Goal: Consume media (video, audio)

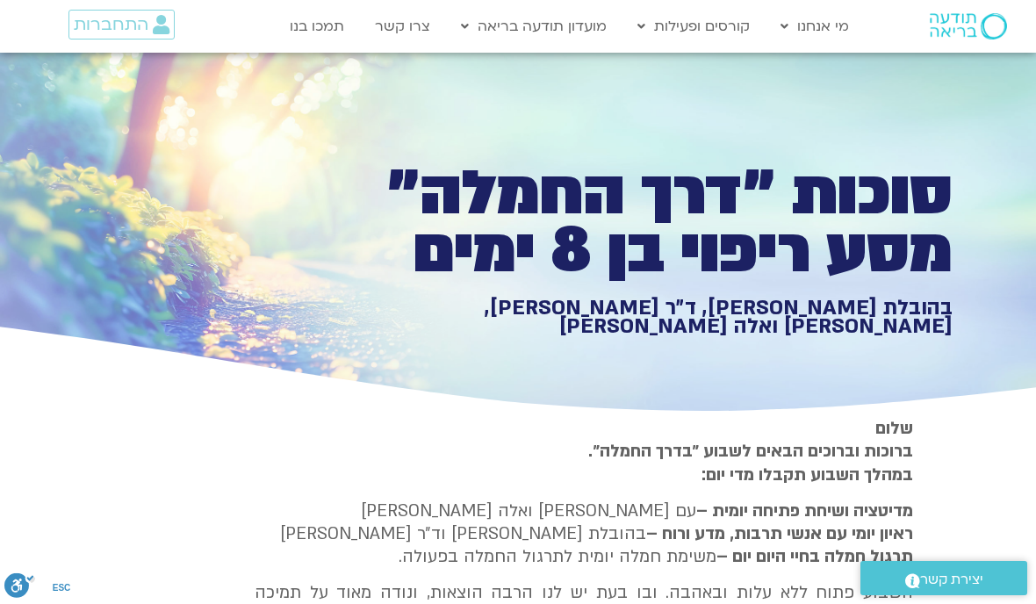
scroll to position [2063, 0]
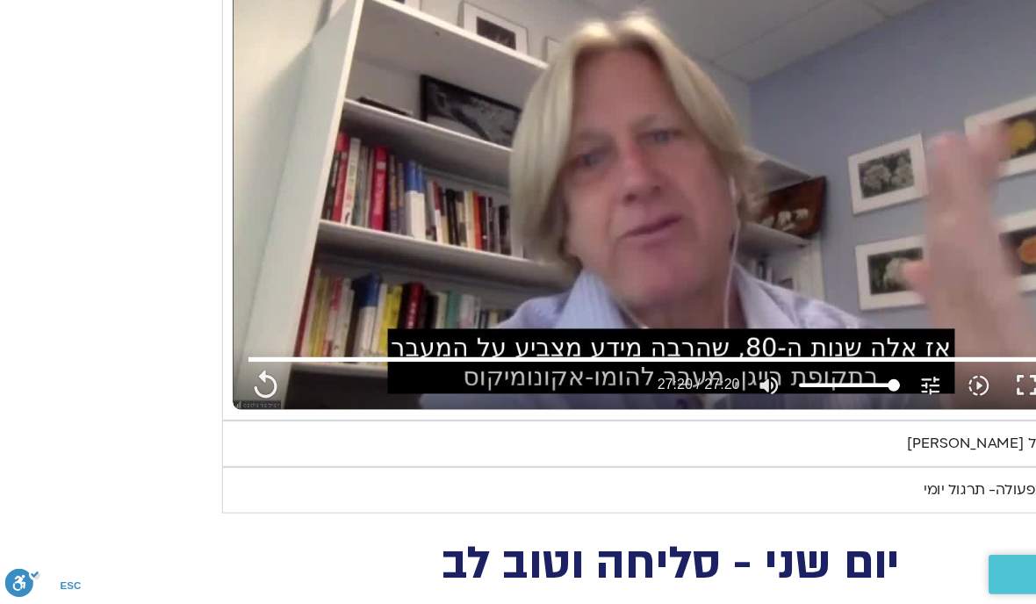
type input "851.4"
type input "1640.5"
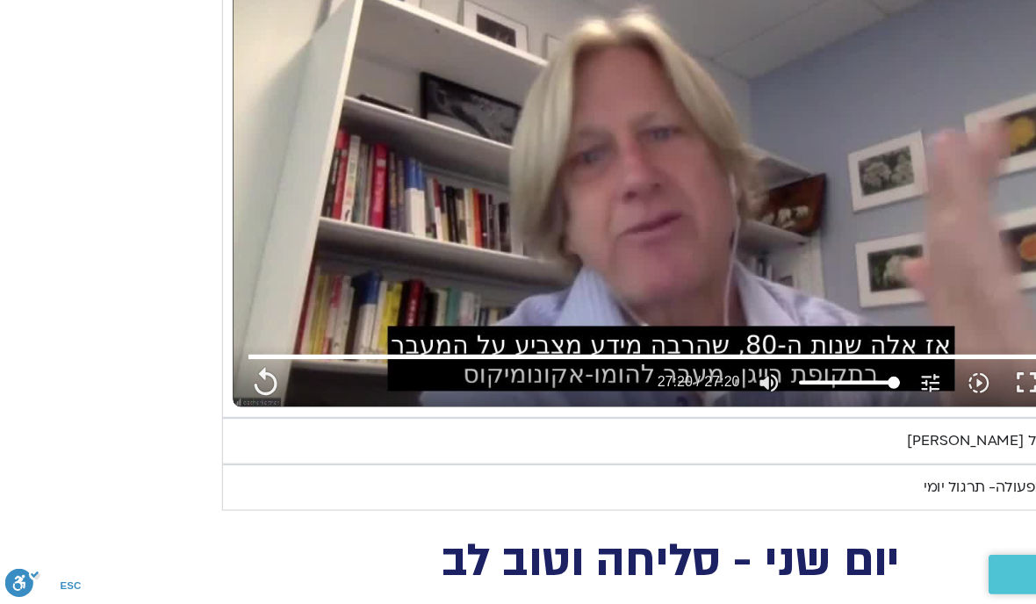
scroll to position [0, 0]
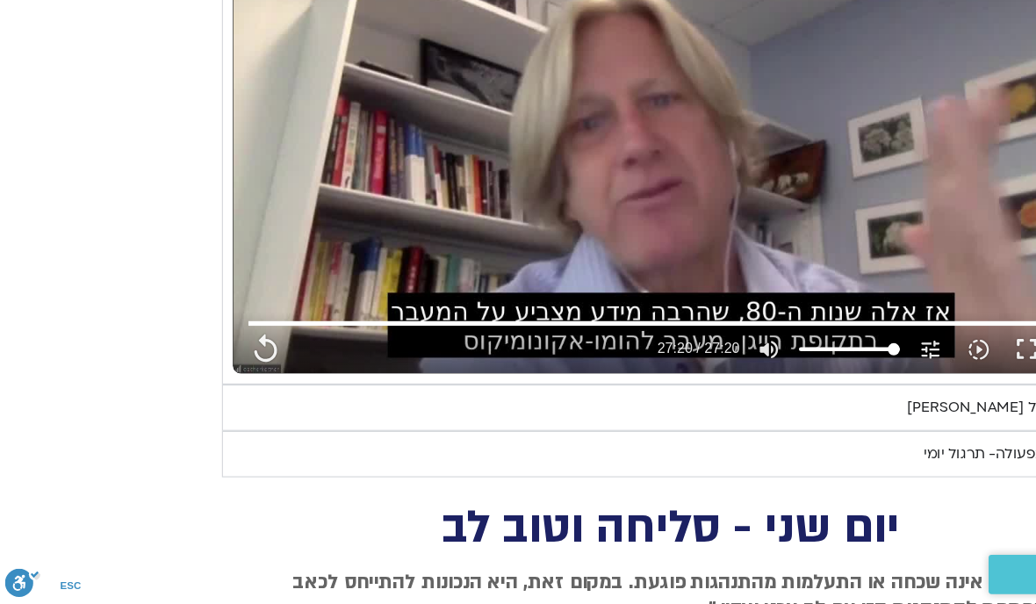
type input "851.4"
type input "1640.5"
type input "851.4"
type input "1640.5"
type input "851.4"
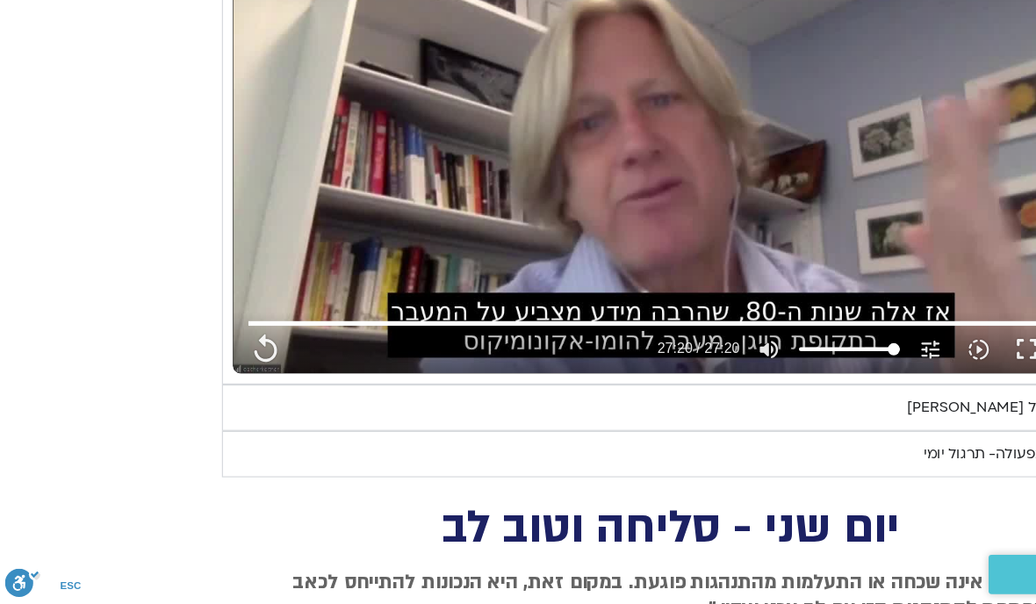
type input "1640.5"
type input "851.4"
type input "1640.5"
type input "851.4"
type input "1640.5"
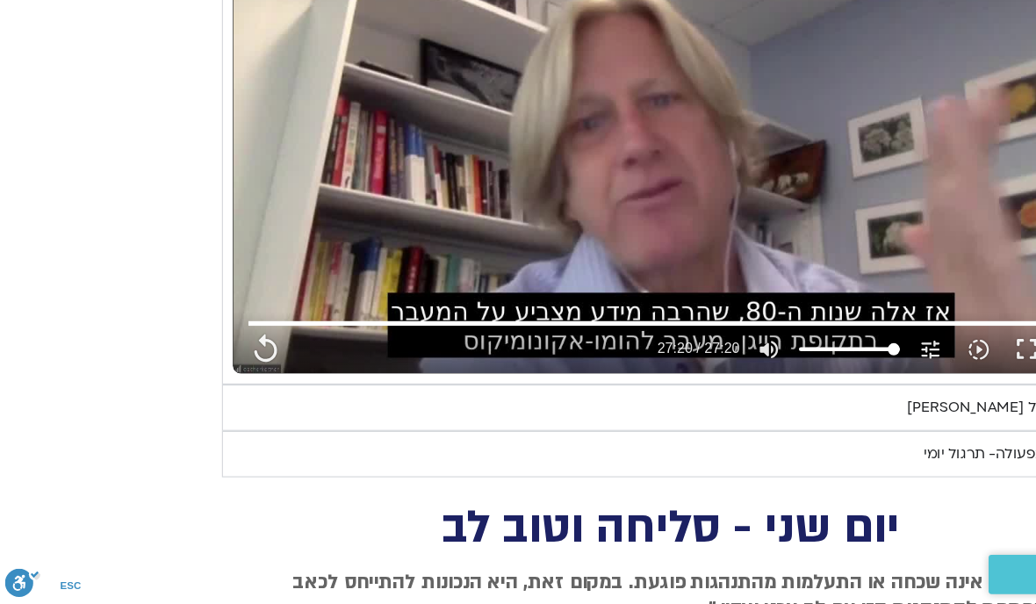
type input "851.4"
type input "1640.5"
type input "851.4"
type input "1640.5"
type input "851.4"
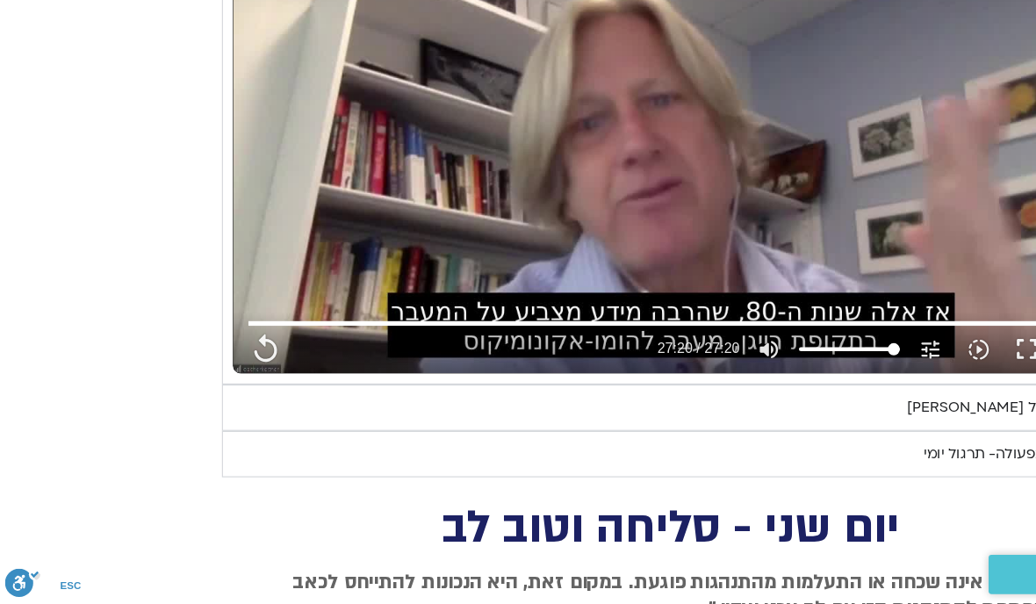
type input "1640.5"
type input "851.4"
type input "1640.5"
type input "851.4"
type input "1640.5"
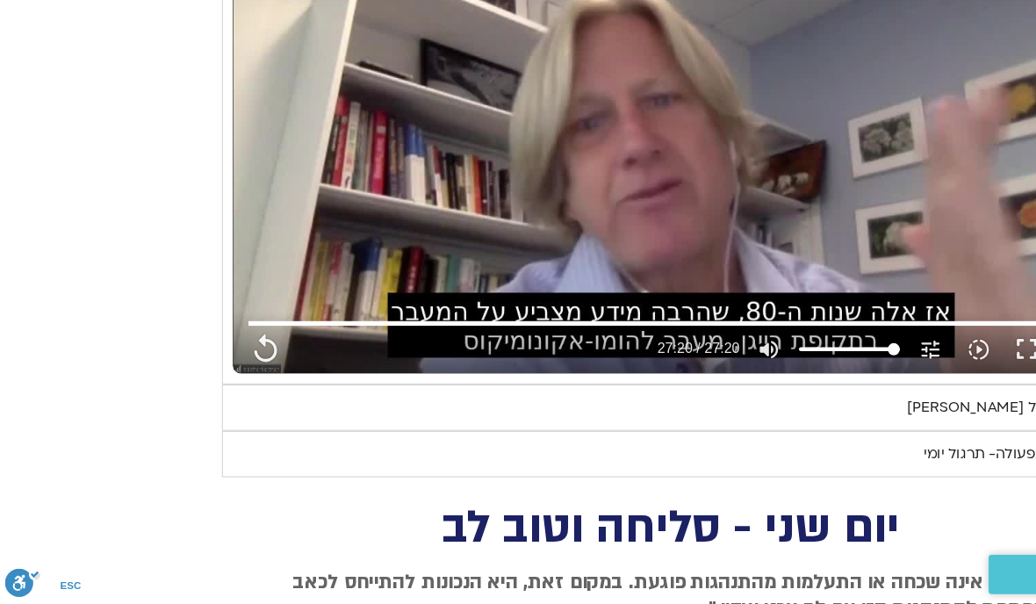
type input "851.4"
type input "1640.5"
type input "851.4"
type input "1640.5"
type input "851.4"
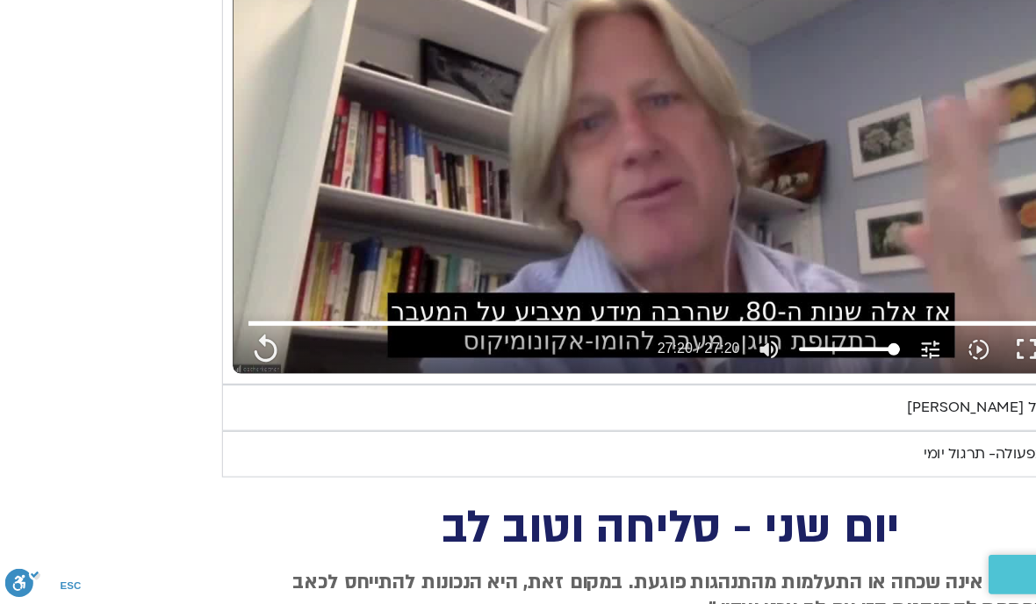
type input "1640.5"
type input "851.4"
type input "1640.5"
type input "851.4"
type input "1640.5"
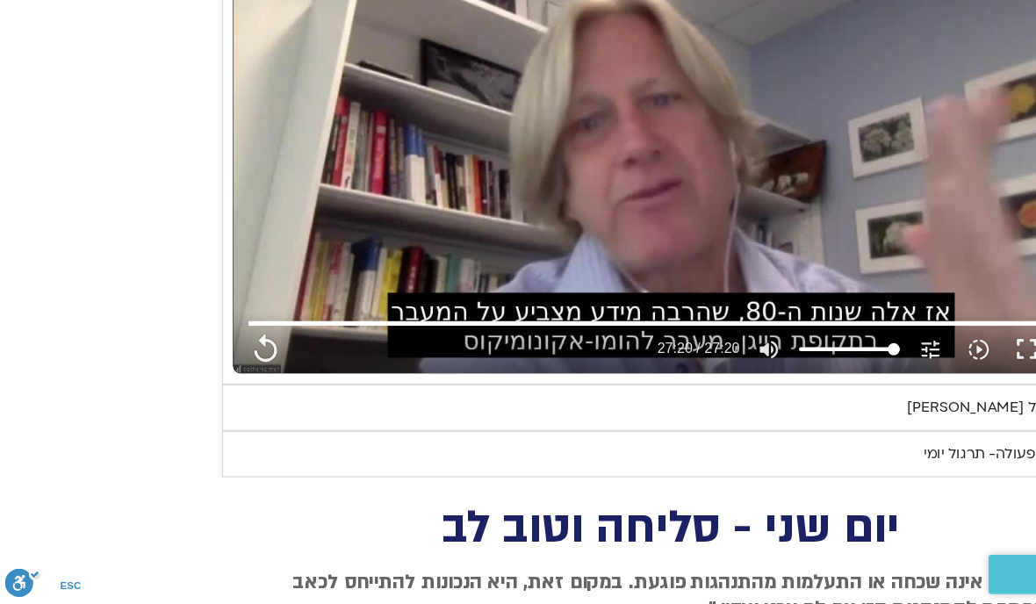
type input "851.4"
type input "1640.5"
type input "851.4"
type input "1640.5"
type input "851.4"
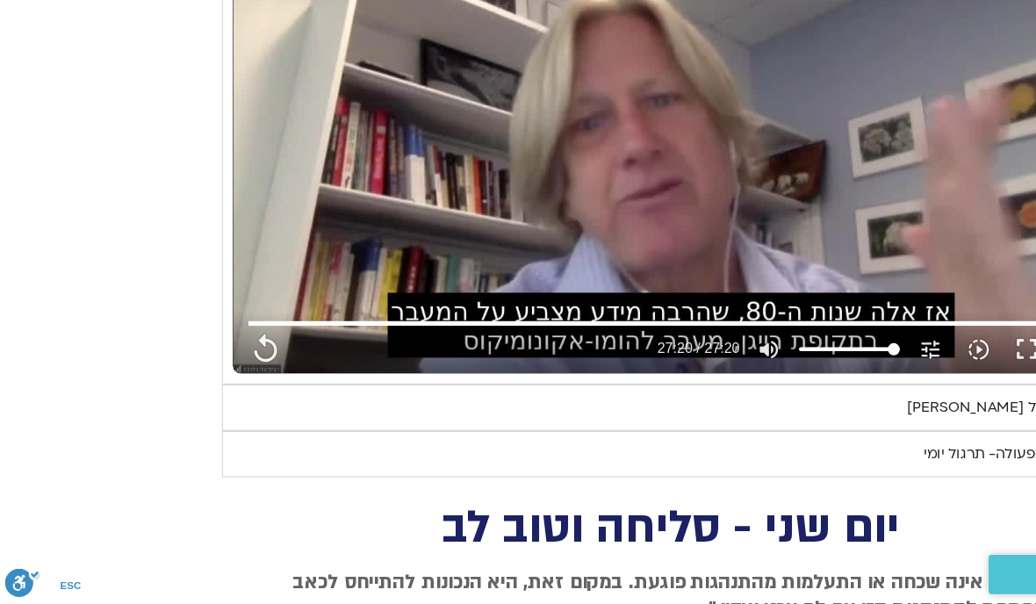
type input "1640.5"
type input "851.4"
type input "1640.5"
type input "851.4"
type input "1640.5"
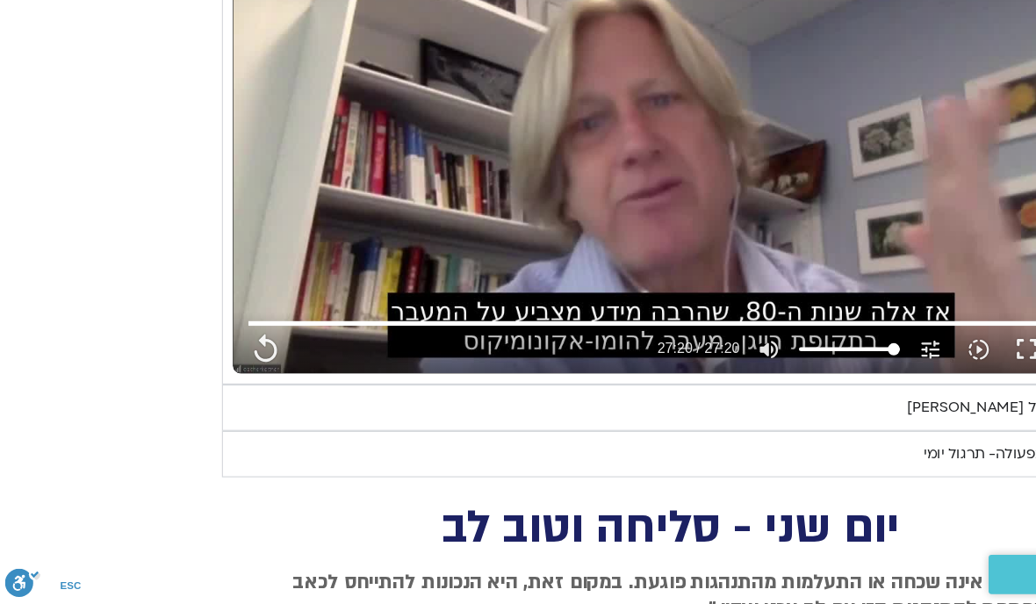
type input "851.4"
type input "1640.5"
type input "851.4"
type input "1640.5"
type input "851.4"
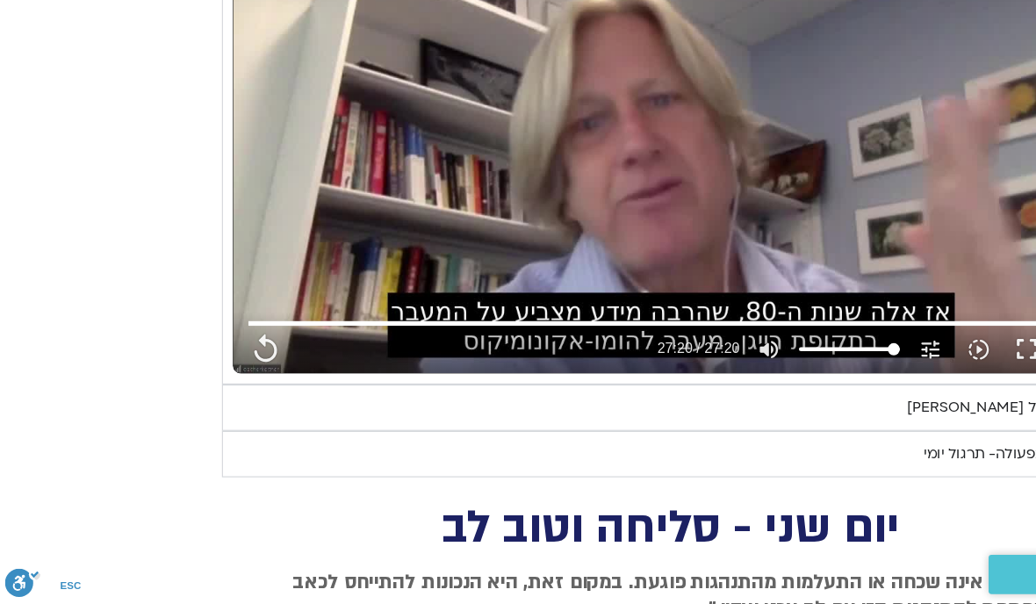
type input "1640.5"
type input "851.4"
type input "1640.5"
type input "851.4"
type input "1640.5"
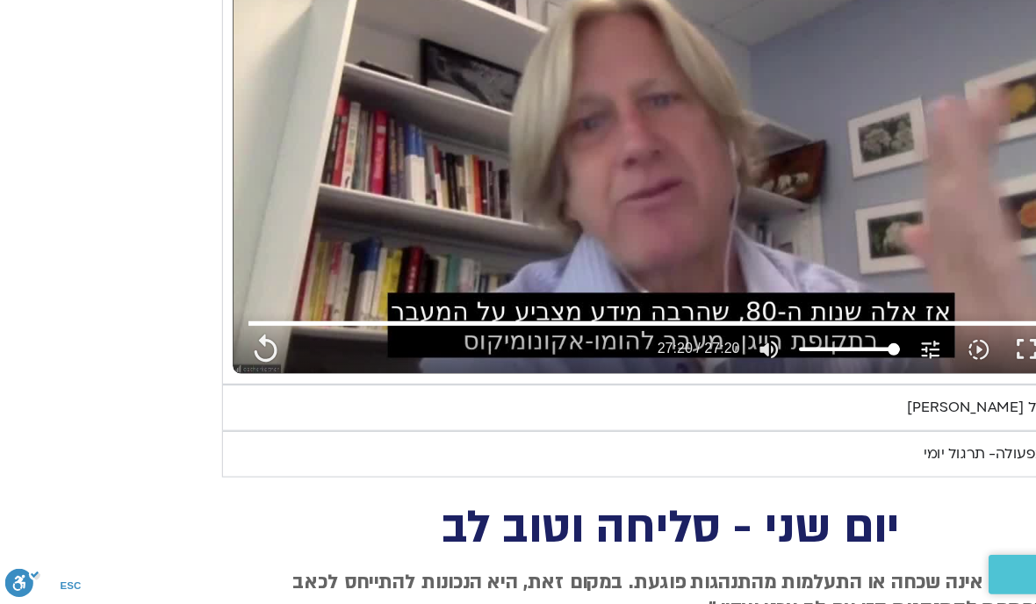
type input "851.4"
type input "1640.5"
type input "851.4"
type input "1640.5"
type input "851.4"
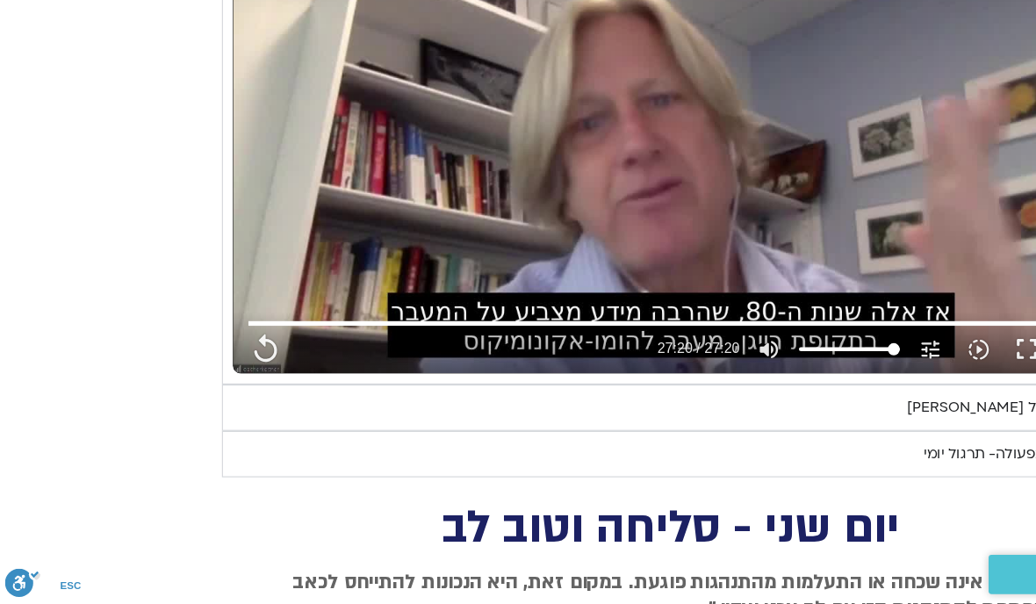
type input "1640.5"
type input "851.4"
type input "1640.5"
type input "851.4"
type input "1640.5"
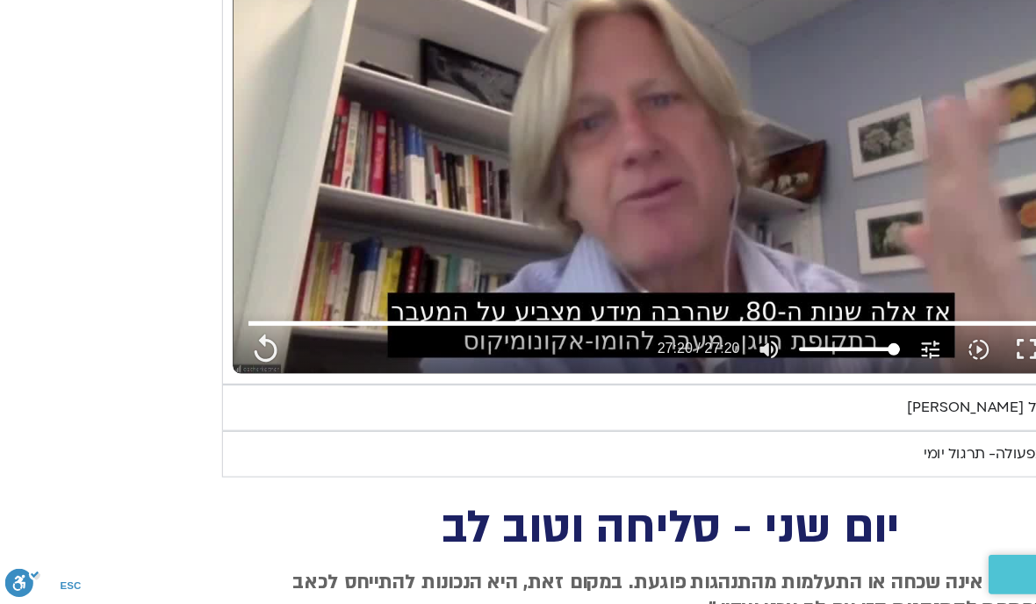
type input "851.4"
type input "1640.5"
type input "851.4"
type input "1640.5"
type input "851.4"
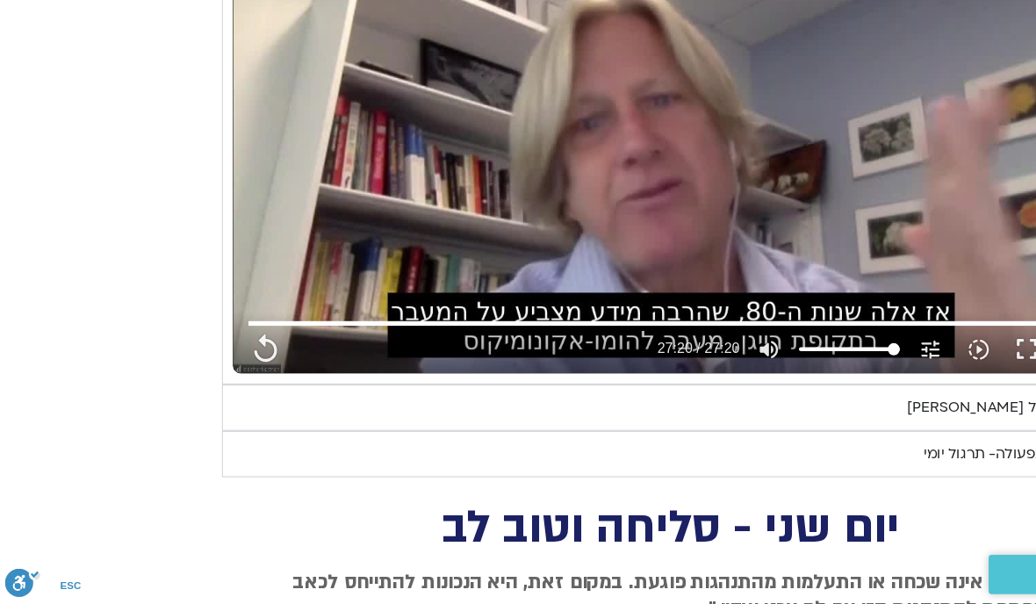
type input "1640.5"
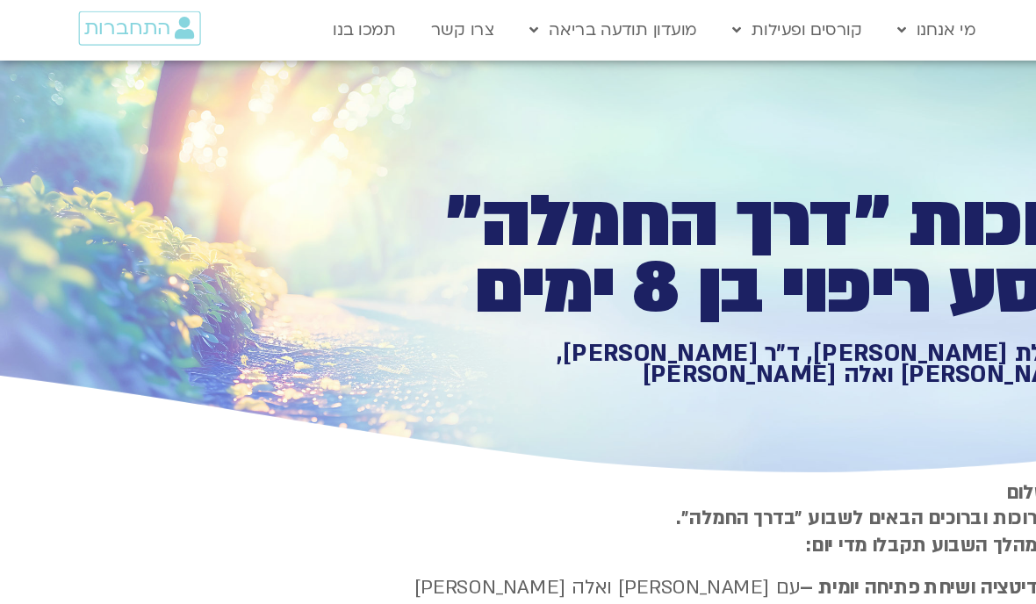
type input "851.4"
type input "1640.5"
type input "851.4"
type input "1640.5"
type input "851.4"
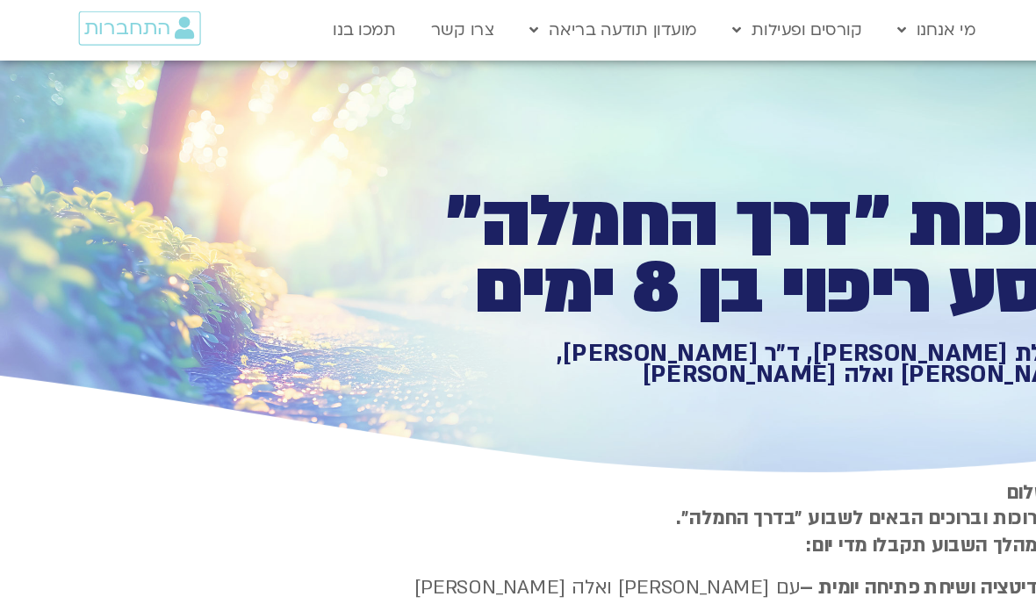
type input "1640.5"
type input "851.4"
type input "1640.5"
type input "851.4"
type input "1640.5"
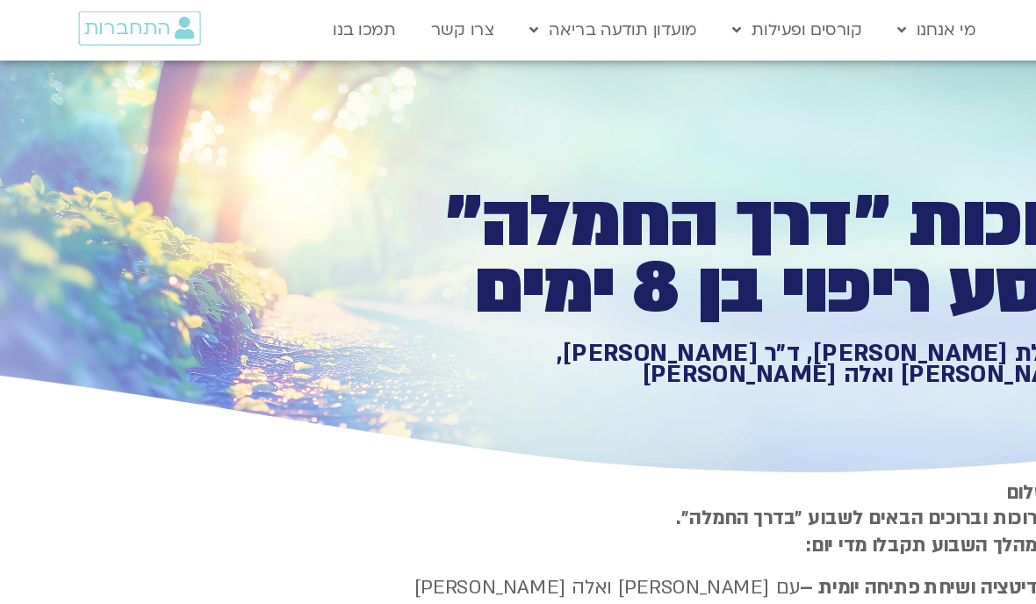
type input "851.4"
type input "1640.5"
type input "851.4"
type input "1640.5"
type input "851.4"
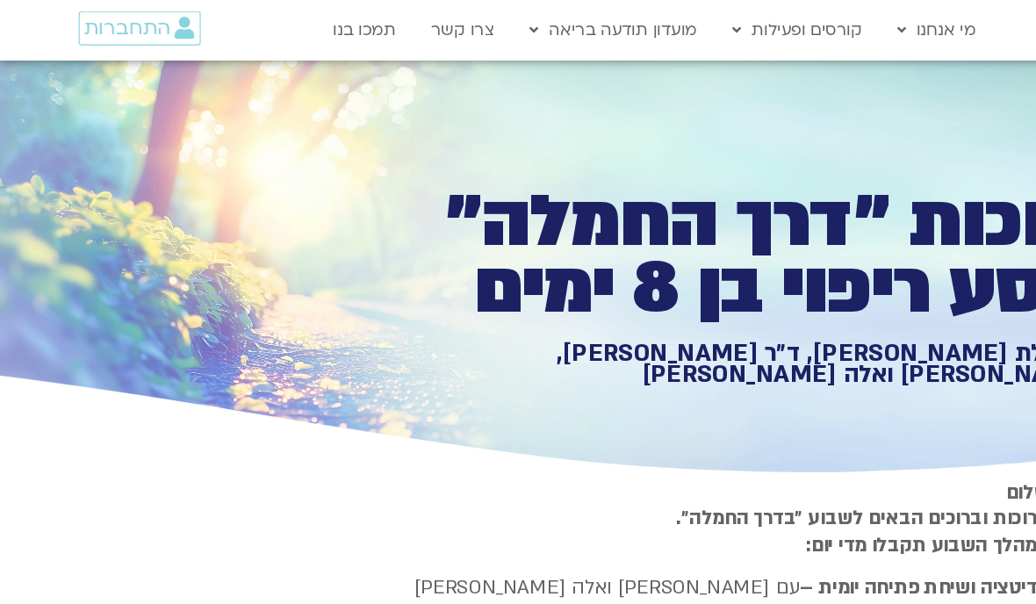
type input "1640.5"
type input "851.4"
type input "1640.5"
type input "851.4"
type input "1640.5"
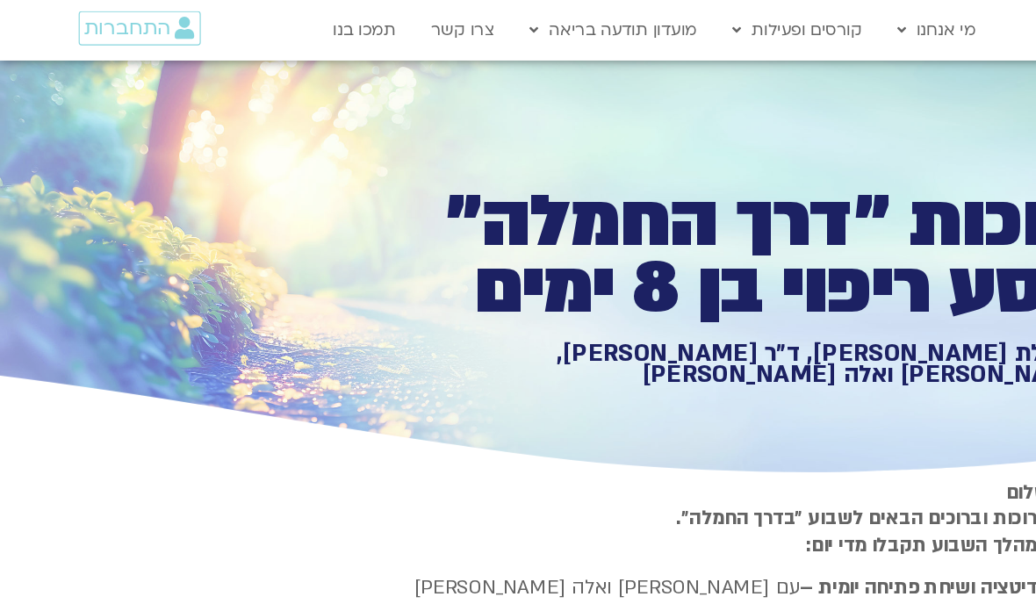
type input "851.4"
type input "1640.5"
type input "851.4"
type input "1640.5"
type input "851.4"
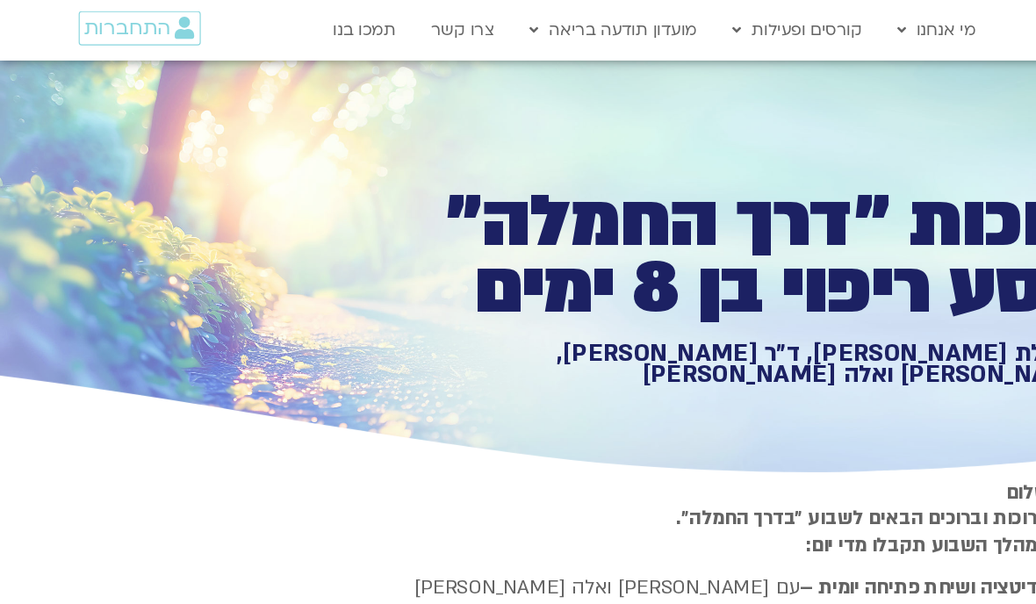
type input "1640.5"
type input "851.4"
type input "1640.5"
type input "851.4"
type input "1640.5"
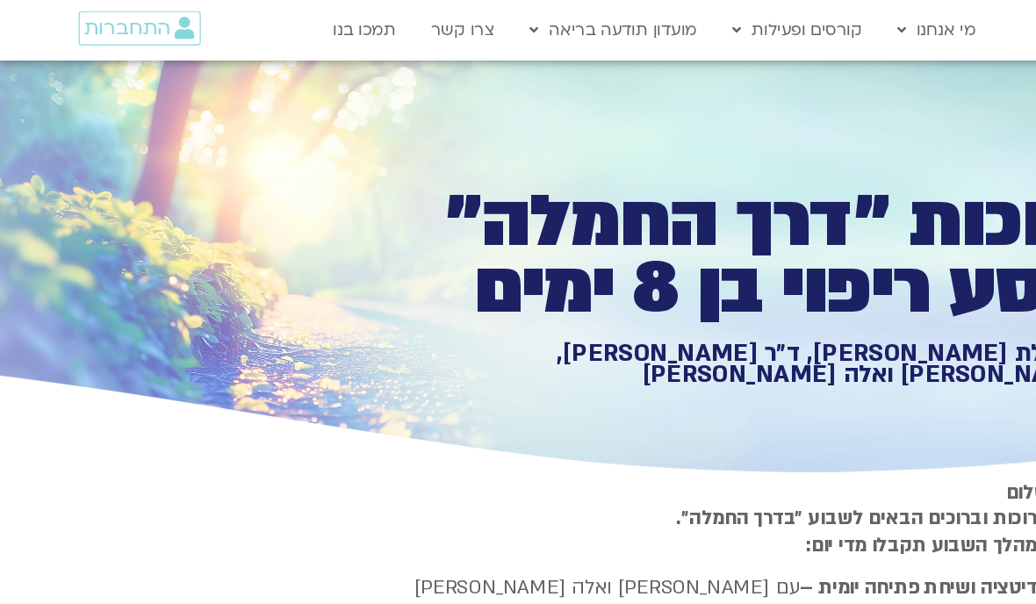
type input "851.4"
type input "1640.5"
type input "851.4"
type input "1640.5"
type input "851.4"
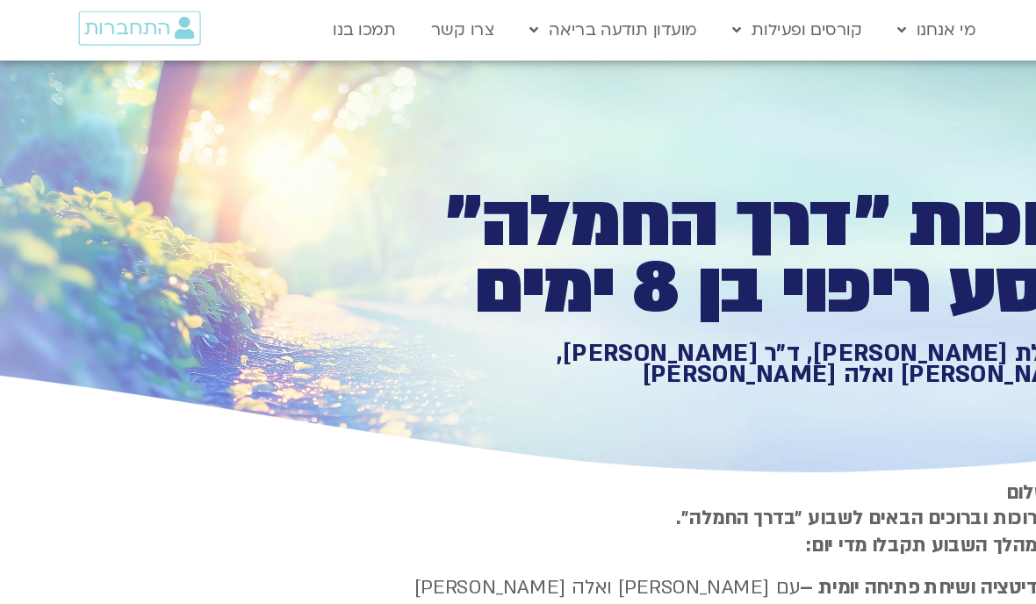
type input "1640.5"
type input "851.4"
type input "1640.5"
type input "851.4"
type input "1640.5"
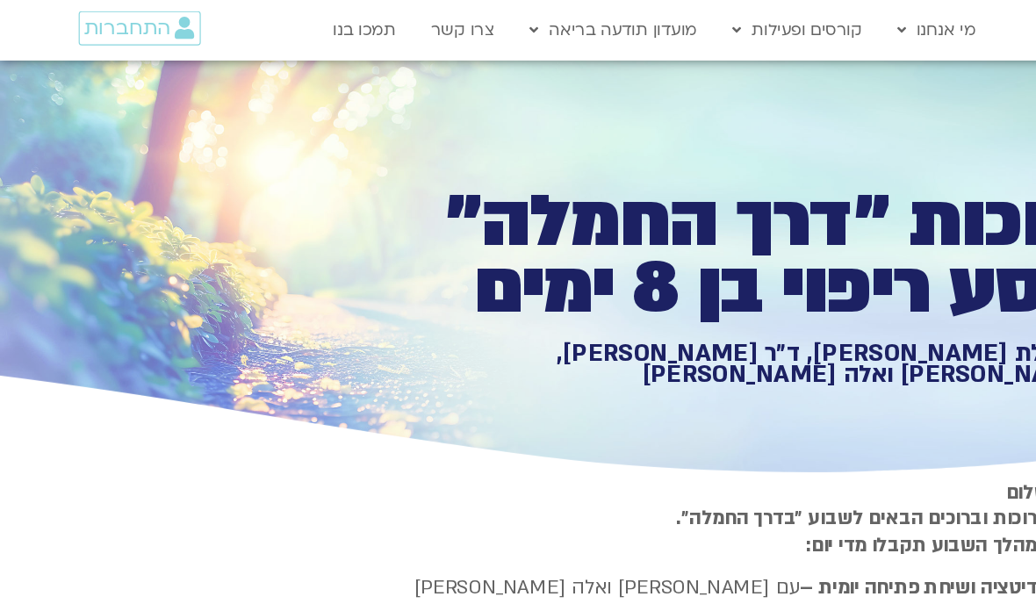
type input "851.4"
type input "1640.5"
type input "851.4"
type input "1640.5"
type input "851.4"
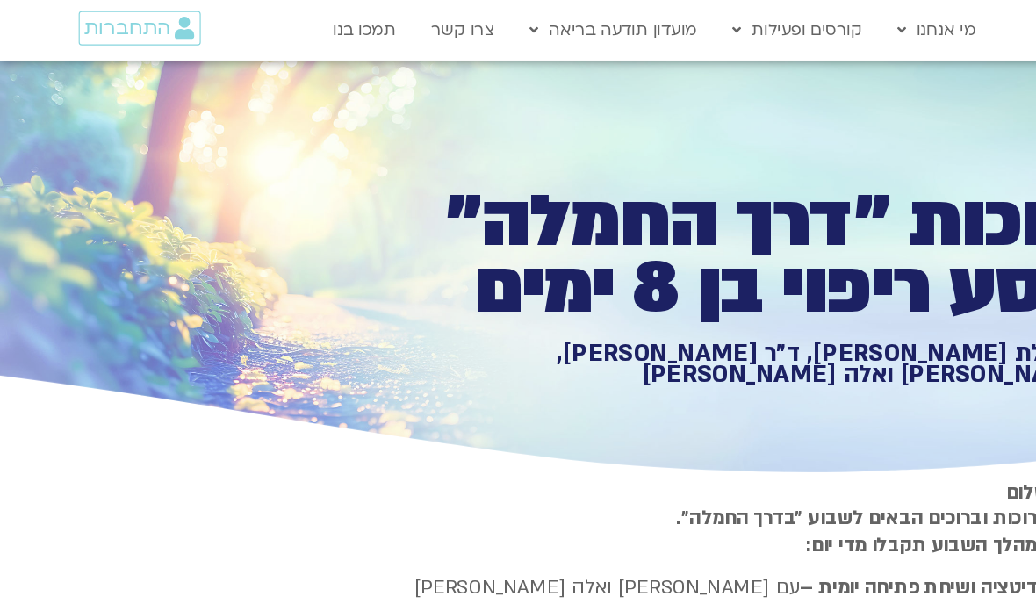
type input "1640.5"
type input "851.4"
type input "1640.5"
type input "851.4"
type input "1640.5"
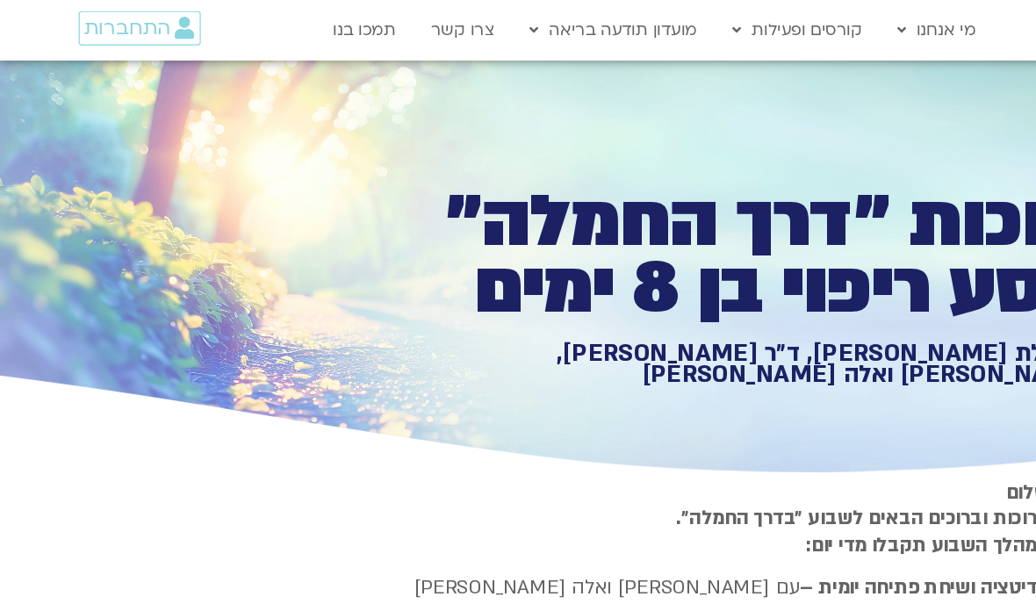
type input "851.4"
type input "1640.5"
type input "851.4"
type input "1640.5"
type input "851.4"
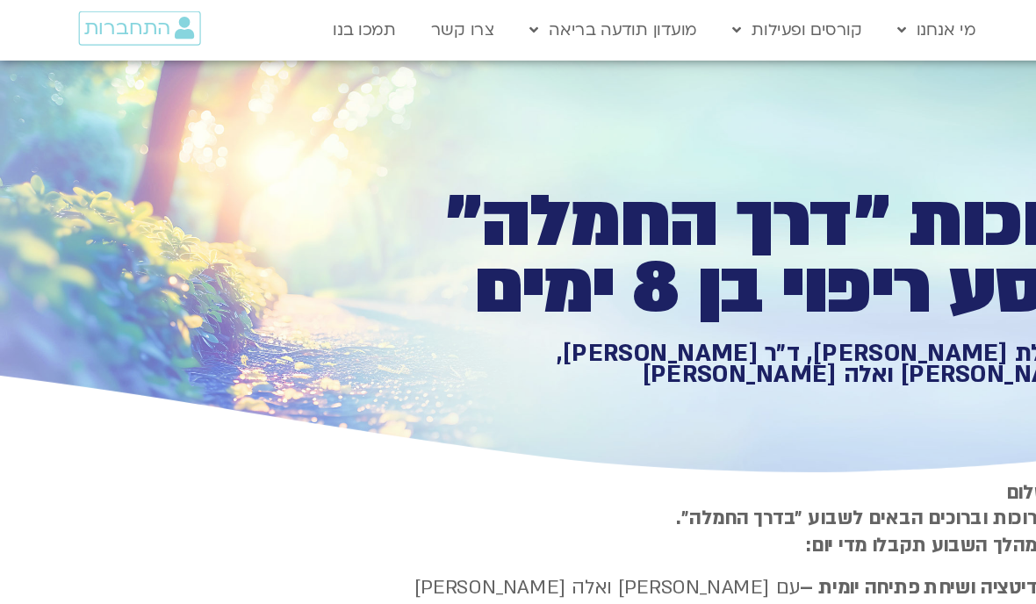
type input "1640.5"
type input "851.4"
type input "1640.5"
type input "851.4"
type input "1640.5"
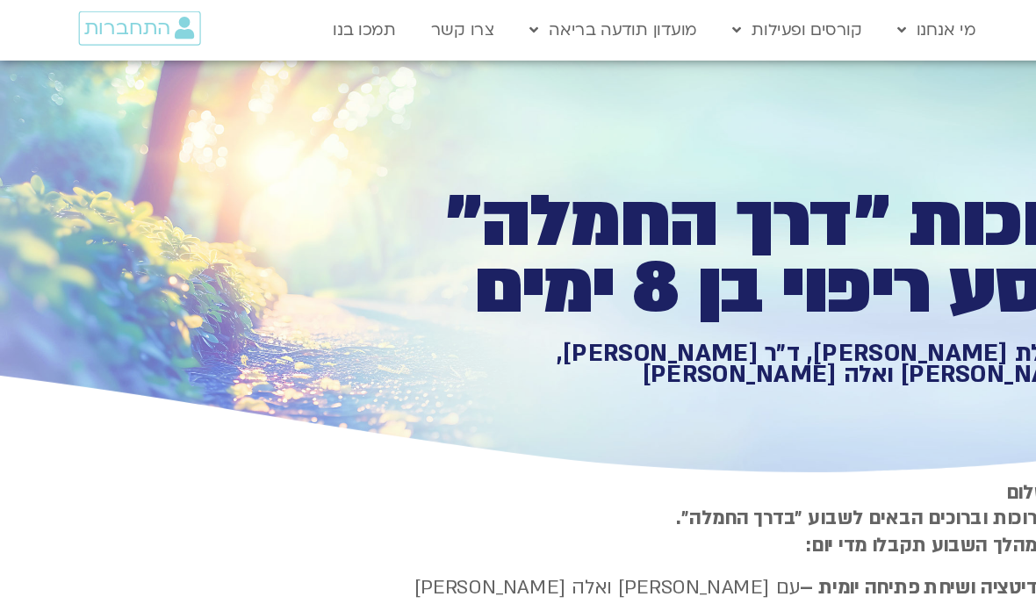
type input "851.4"
type input "1640.5"
type input "851.4"
type input "1640.5"
type input "851.4"
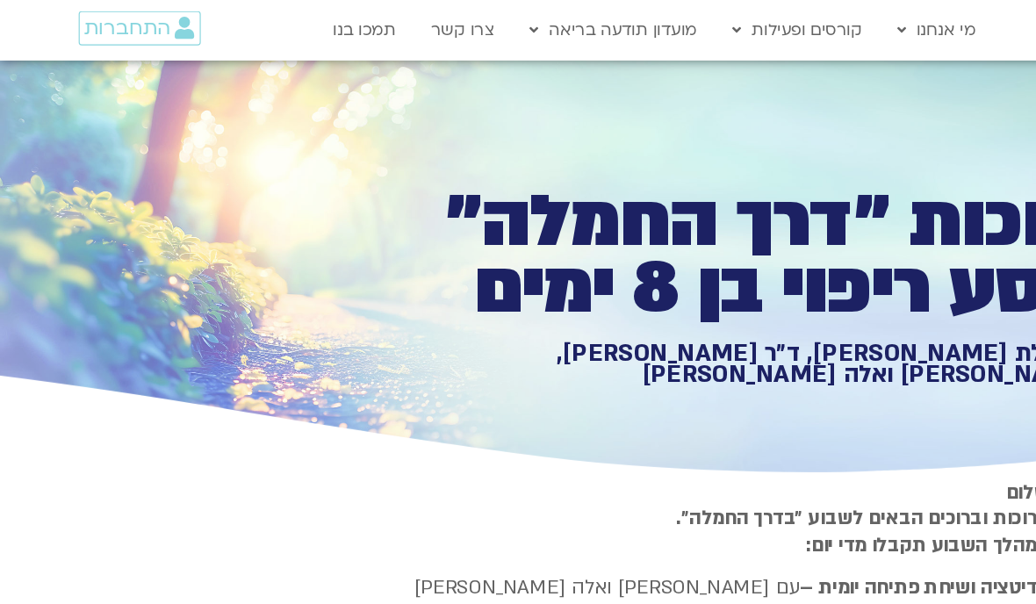
type input "1640.5"
type input "851.4"
type input "1640.5"
type input "851.4"
type input "1640.5"
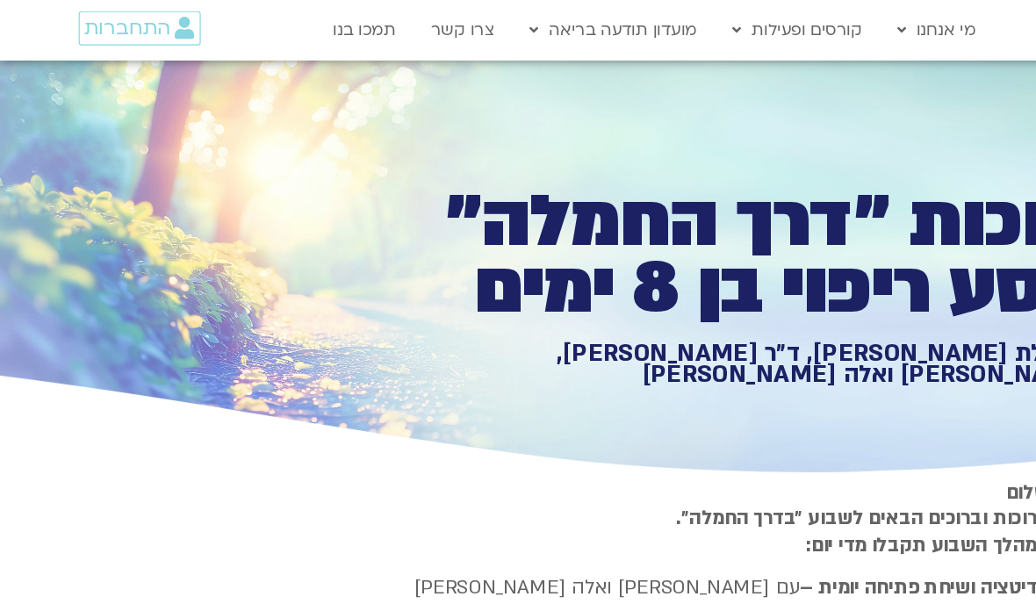
type input "851.4"
type input "1640.5"
type input "851.4"
type input "1640.5"
type input "851.4"
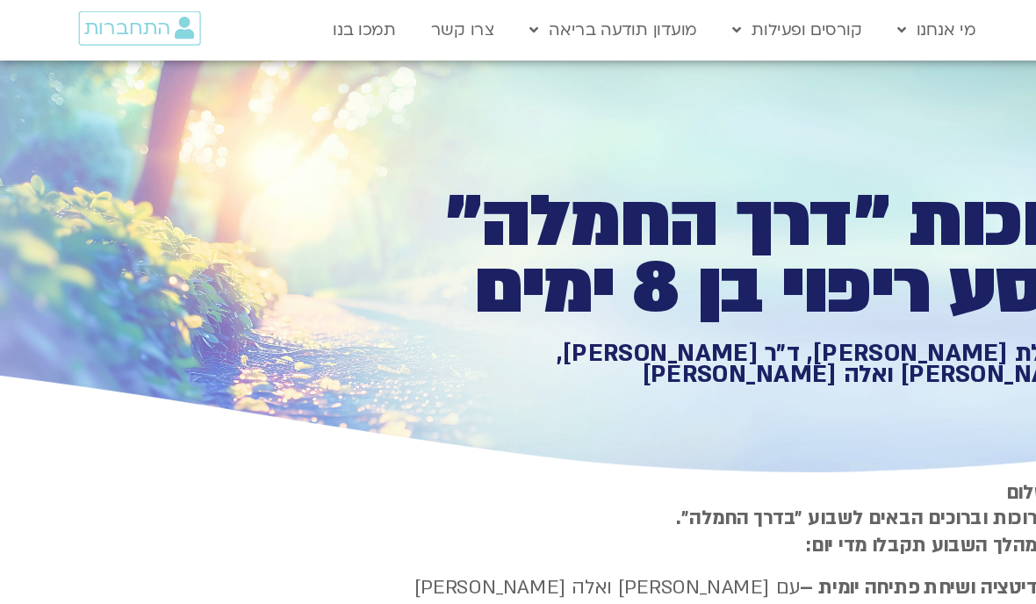
type input "1640.5"
type input "851.4"
type input "1640.5"
type input "851.4"
type input "1640.5"
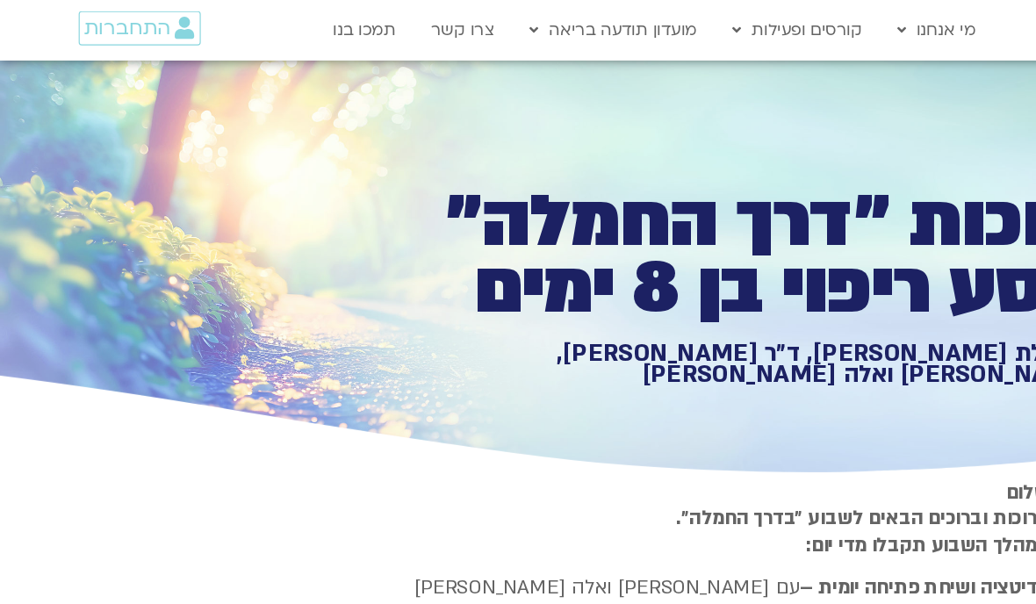
type input "851.4"
type input "1640.5"
type input "851.4"
type input "1640.5"
type input "851.4"
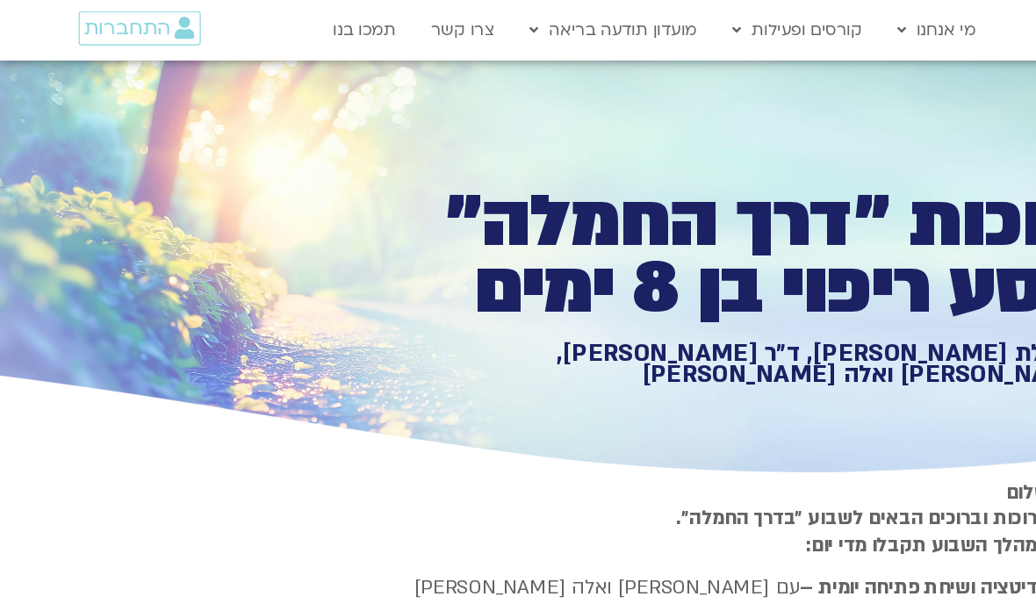
type input "1640.5"
type input "851.4"
type input "1640.5"
type input "851.4"
type input "1640.5"
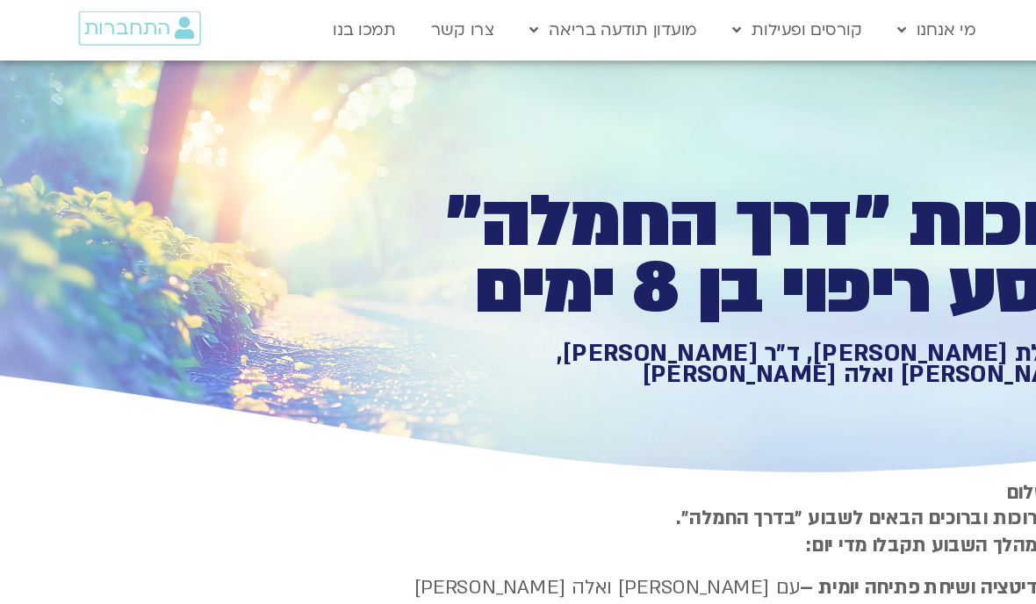
type input "851.4"
type input "1640.5"
type input "851.4"
type input "1640.5"
type input "851.4"
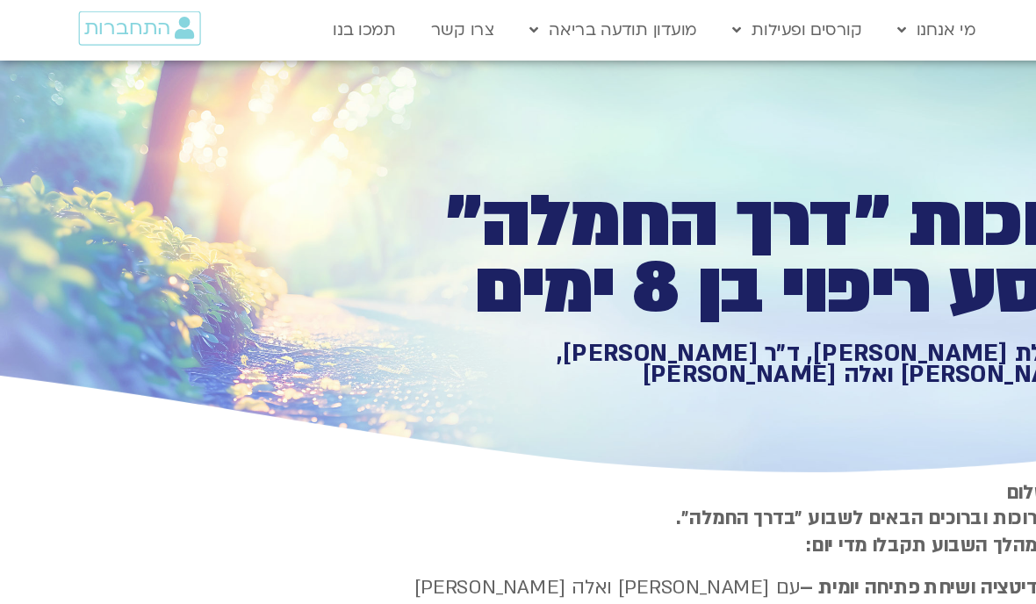
type input "1640.5"
type input "851.4"
type input "1640.5"
type input "851.4"
type input "1640.5"
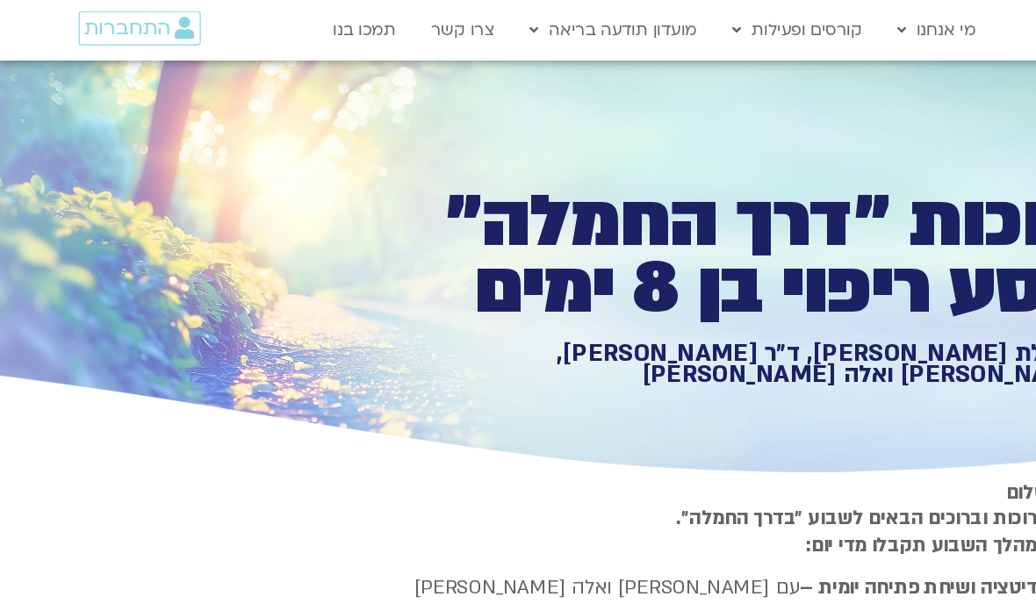
type input "851.4"
type input "1640.5"
type input "851.4"
type input "1640.5"
type input "851.4"
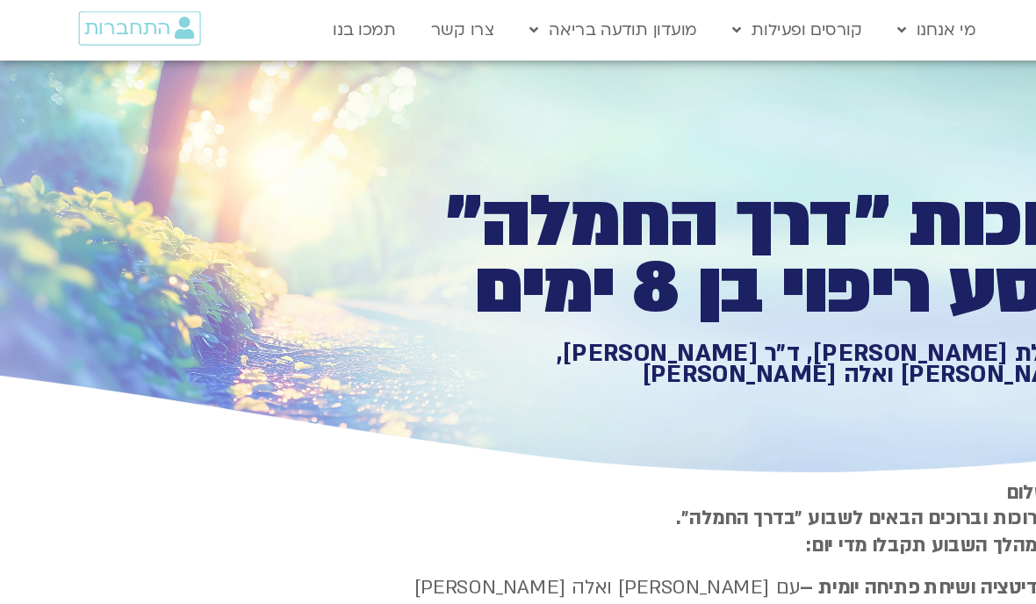
type input "1640.5"
type input "851.4"
type input "1640.5"
type input "851.4"
type input "1640.5"
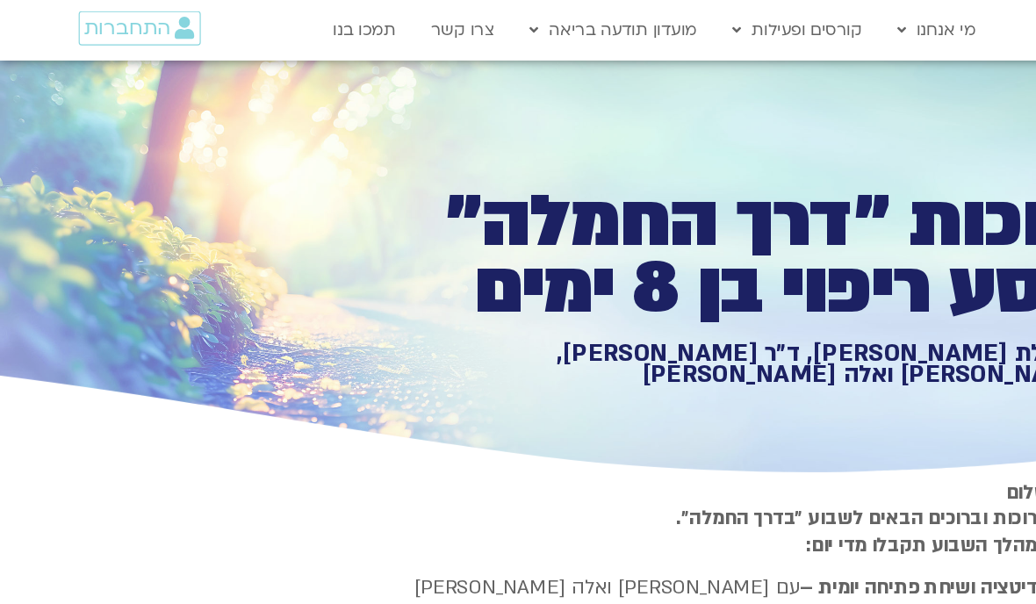
type input "851.4"
type input "1640.5"
type input "851.4"
type input "1640.5"
type input "851.4"
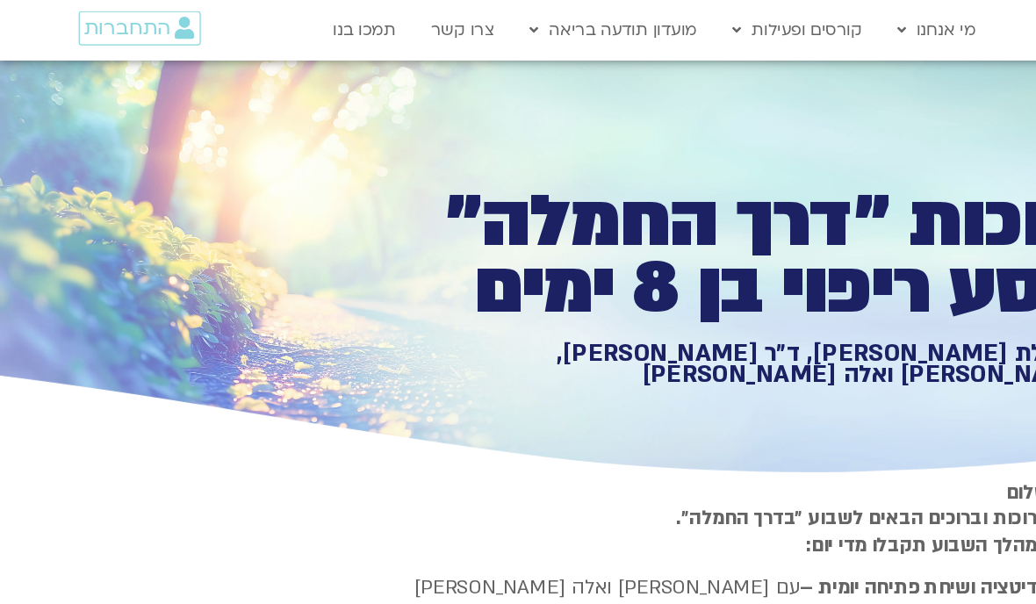
type input "1640.5"
type input "851.4"
type input "1640.5"
type input "851.4"
type input "1640.5"
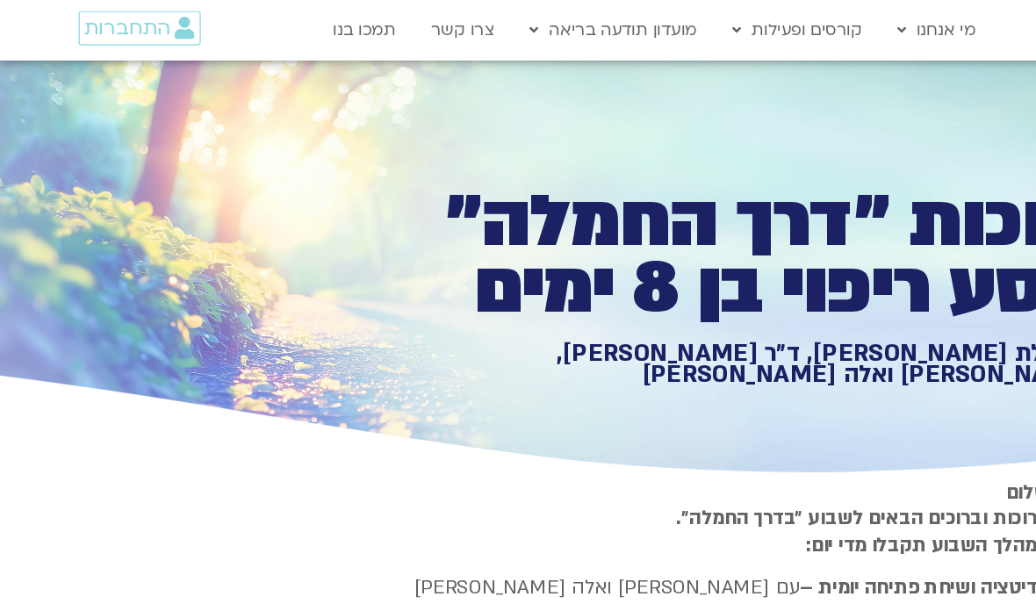
type input "851.4"
type input "1640.5"
type input "851.4"
type input "1640.5"
type input "851.4"
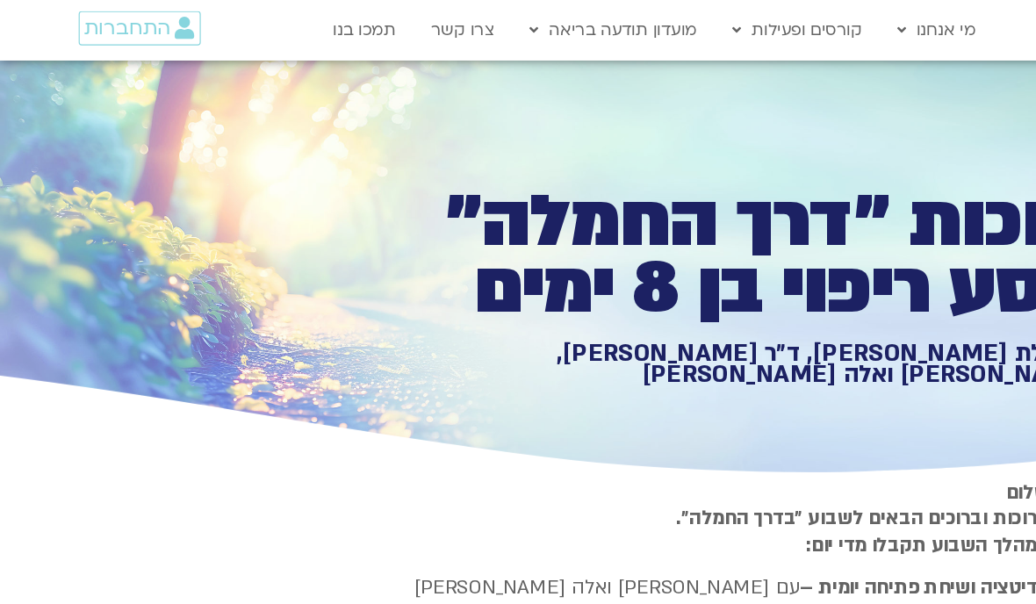
type input "1640.5"
type input "851.4"
type input "1640.5"
type input "851.4"
type input "1640.5"
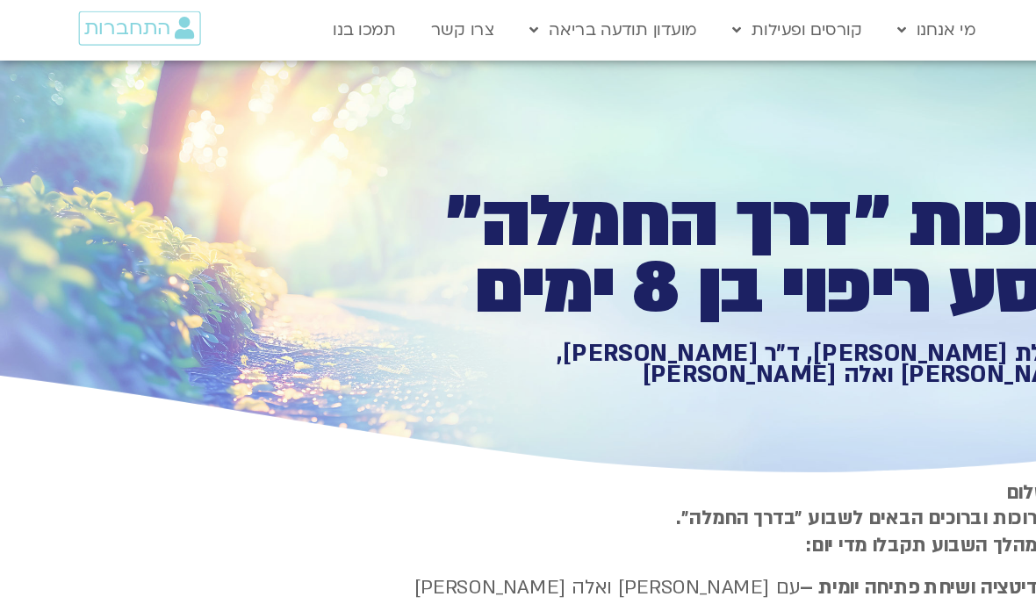
type input "851.4"
type input "1640.5"
